Goal: Information Seeking & Learning: Learn about a topic

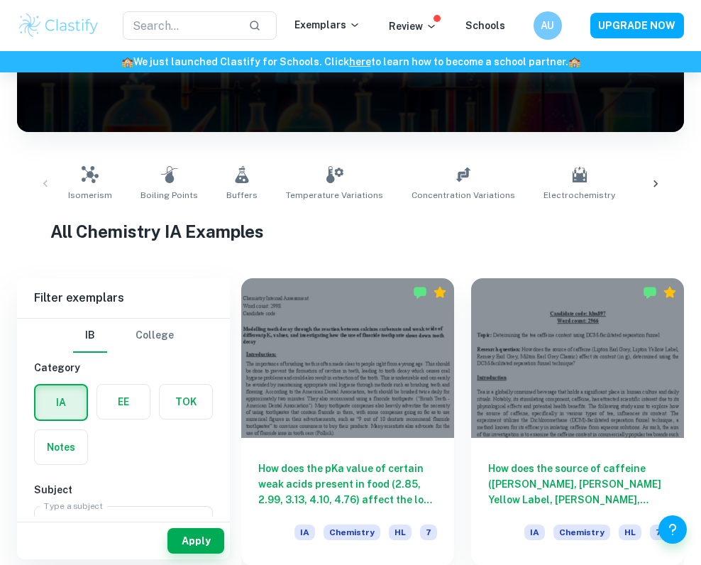
scroll to position [201, 0]
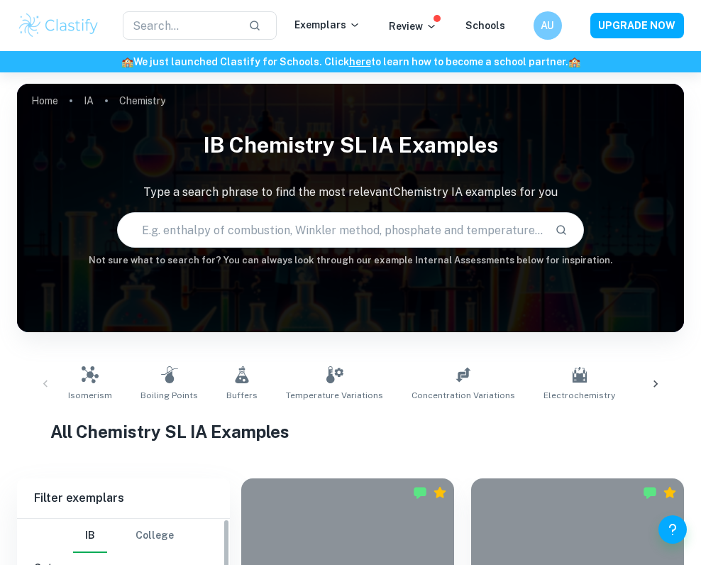
scroll to position [304, 0]
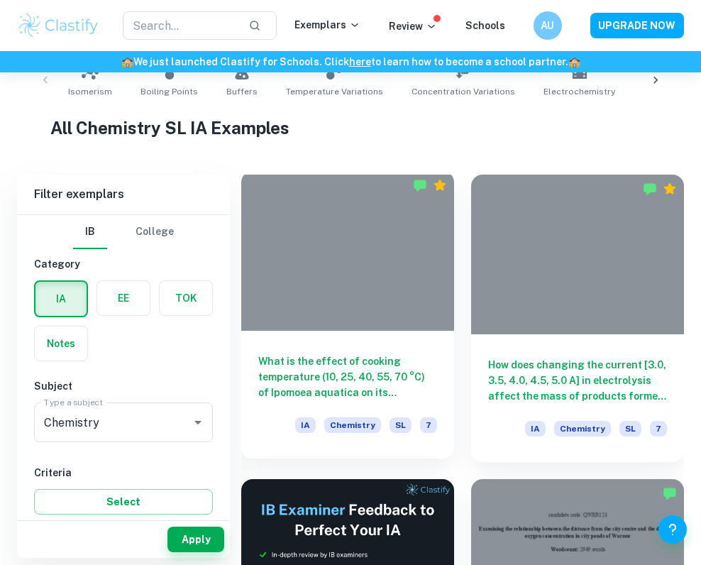
click at [290, 352] on div "What is the effect of cooking temperature (10, 25, 40, 55, 70 °C) of Ipomoea aq…" at bounding box center [347, 395] width 213 height 128
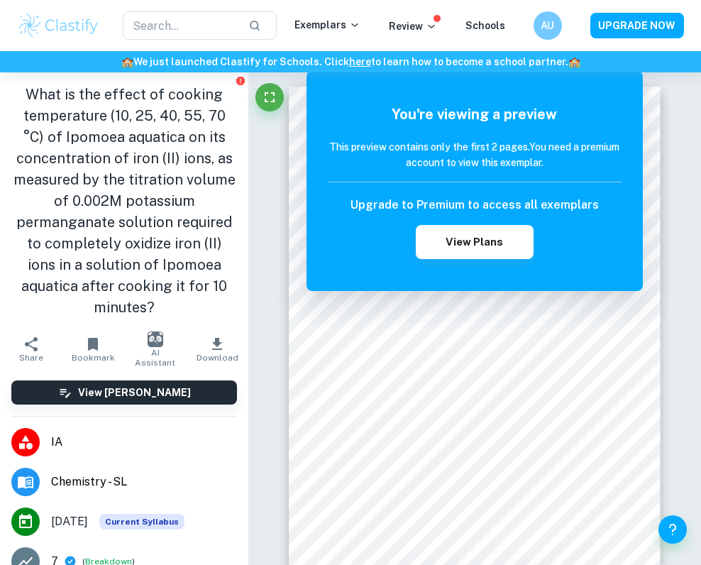
scroll to position [304, 0]
